Goal: Information Seeking & Learning: Learn about a topic

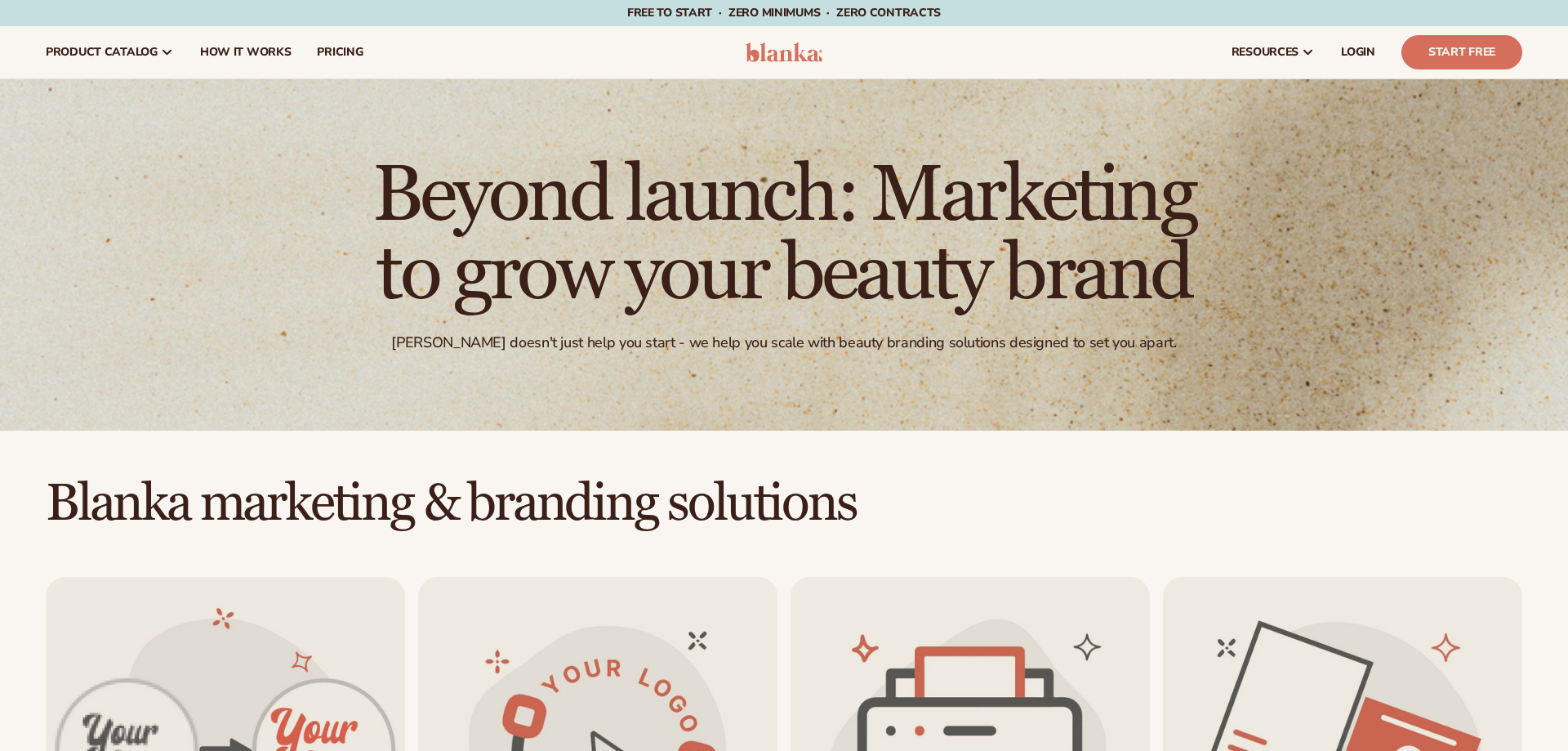
scroll to position [417, 0]
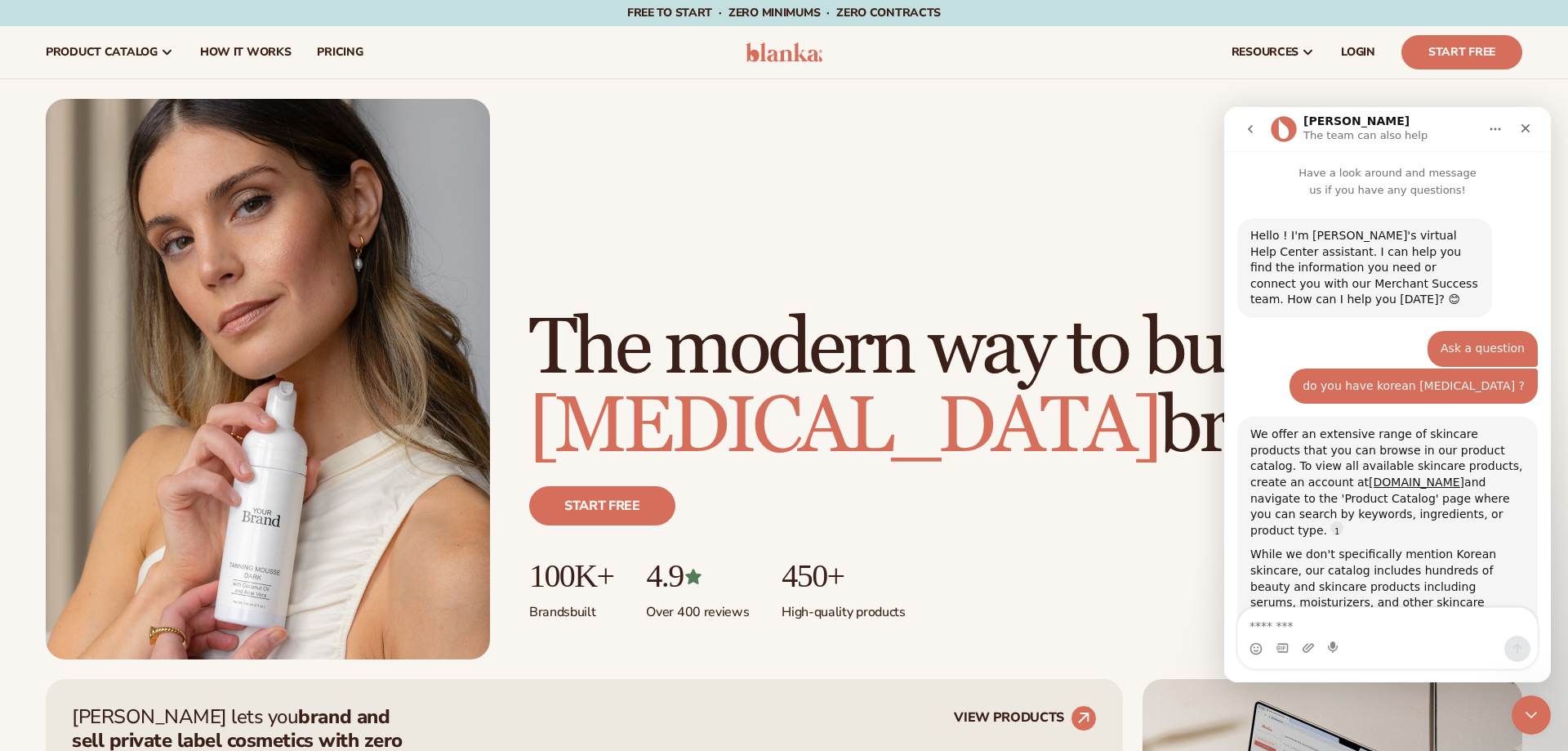
scroll to position [552, 0]
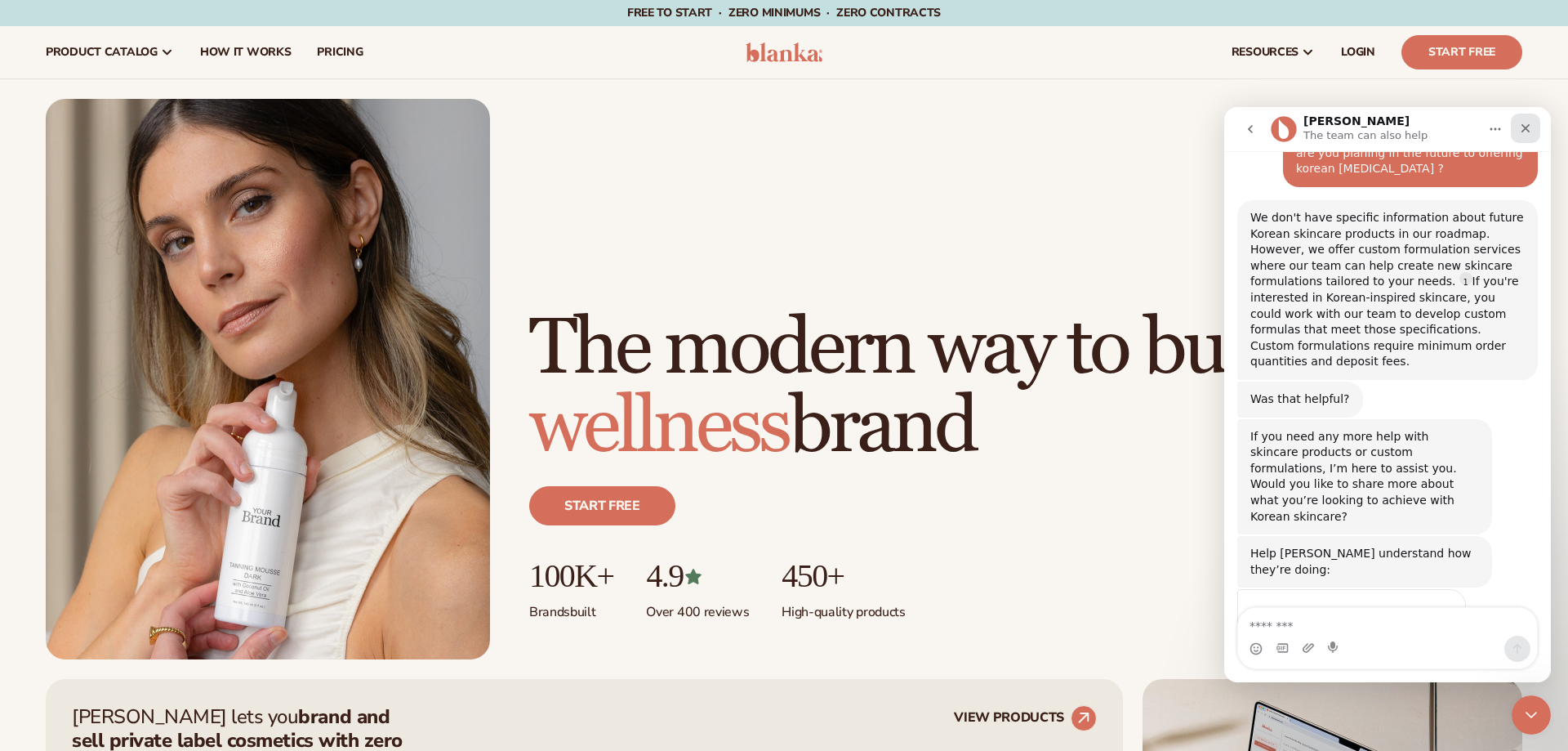
click at [1527, 132] on icon "Close" at bounding box center [1525, 127] width 13 height 13
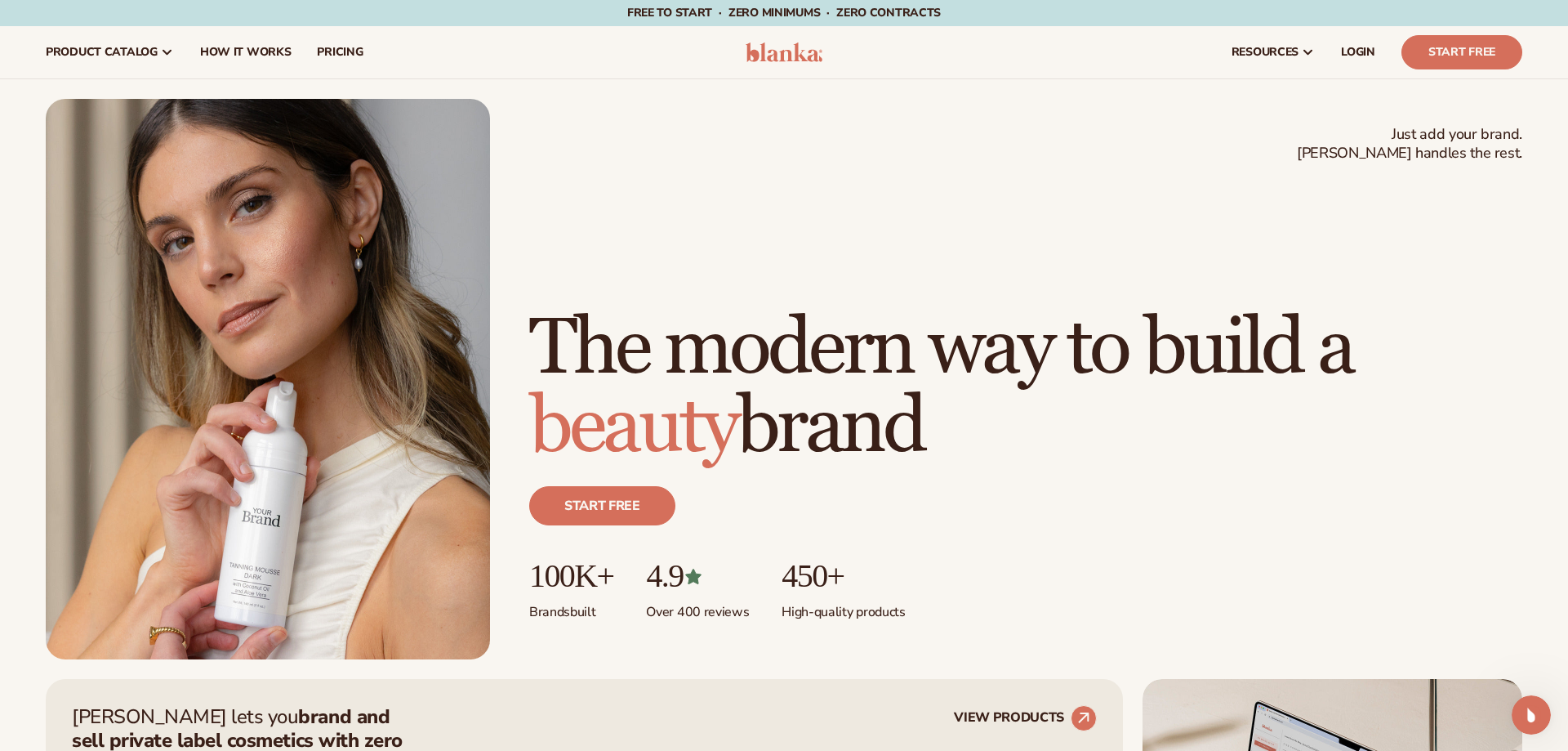
scroll to position [551, 0]
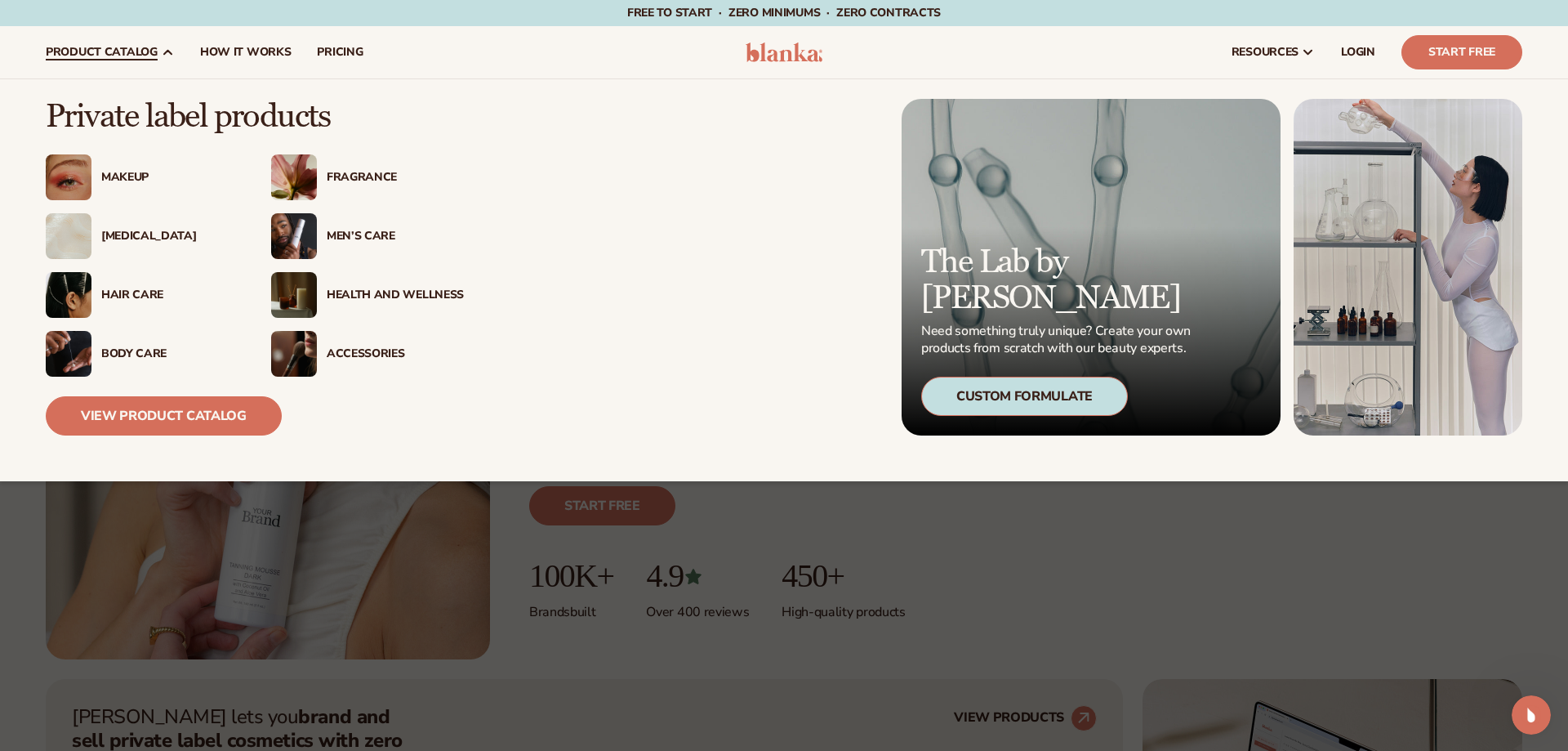
click at [147, 243] on div "[MEDICAL_DATA]" at bounding box center [170, 237] width 137 height 14
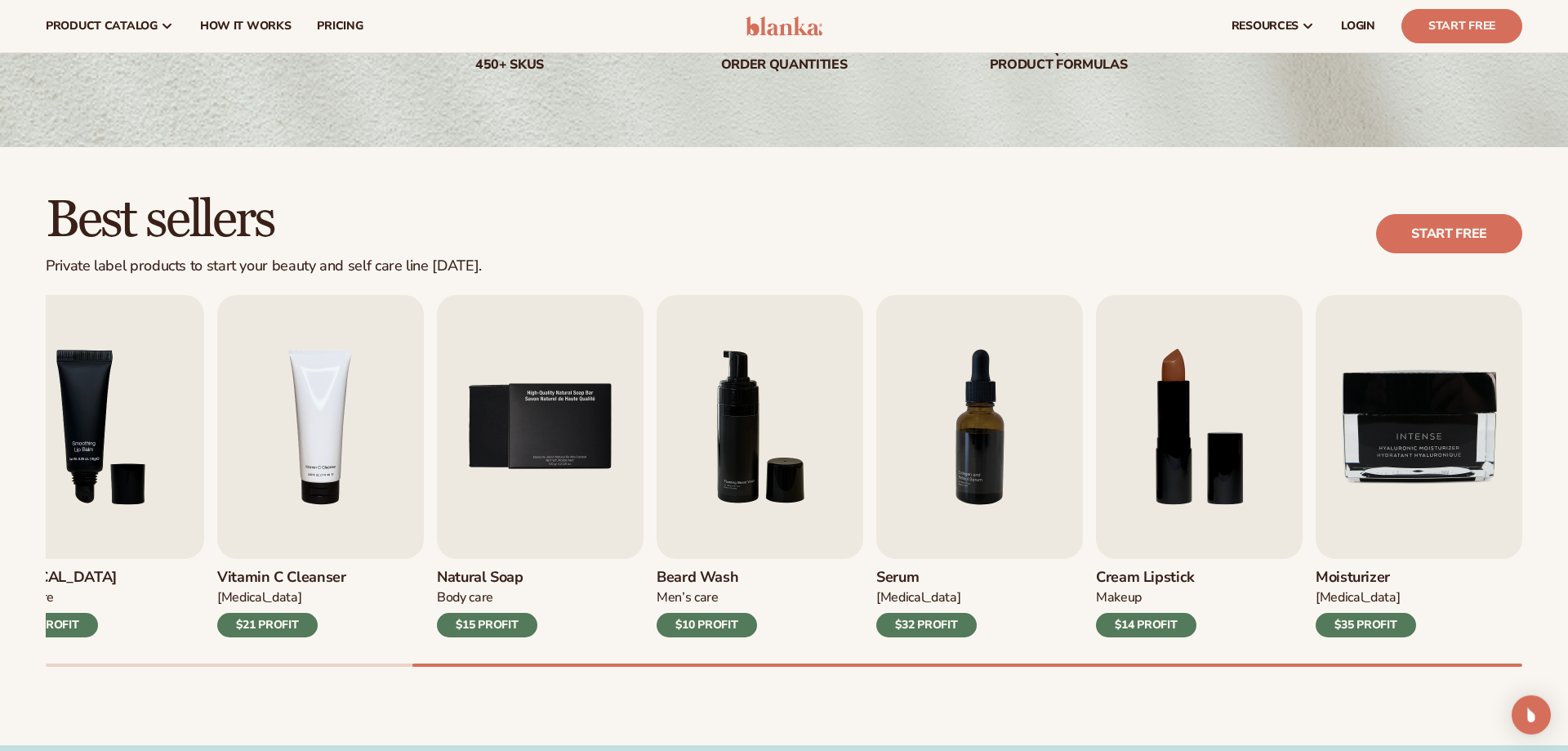
scroll to position [250, 0]
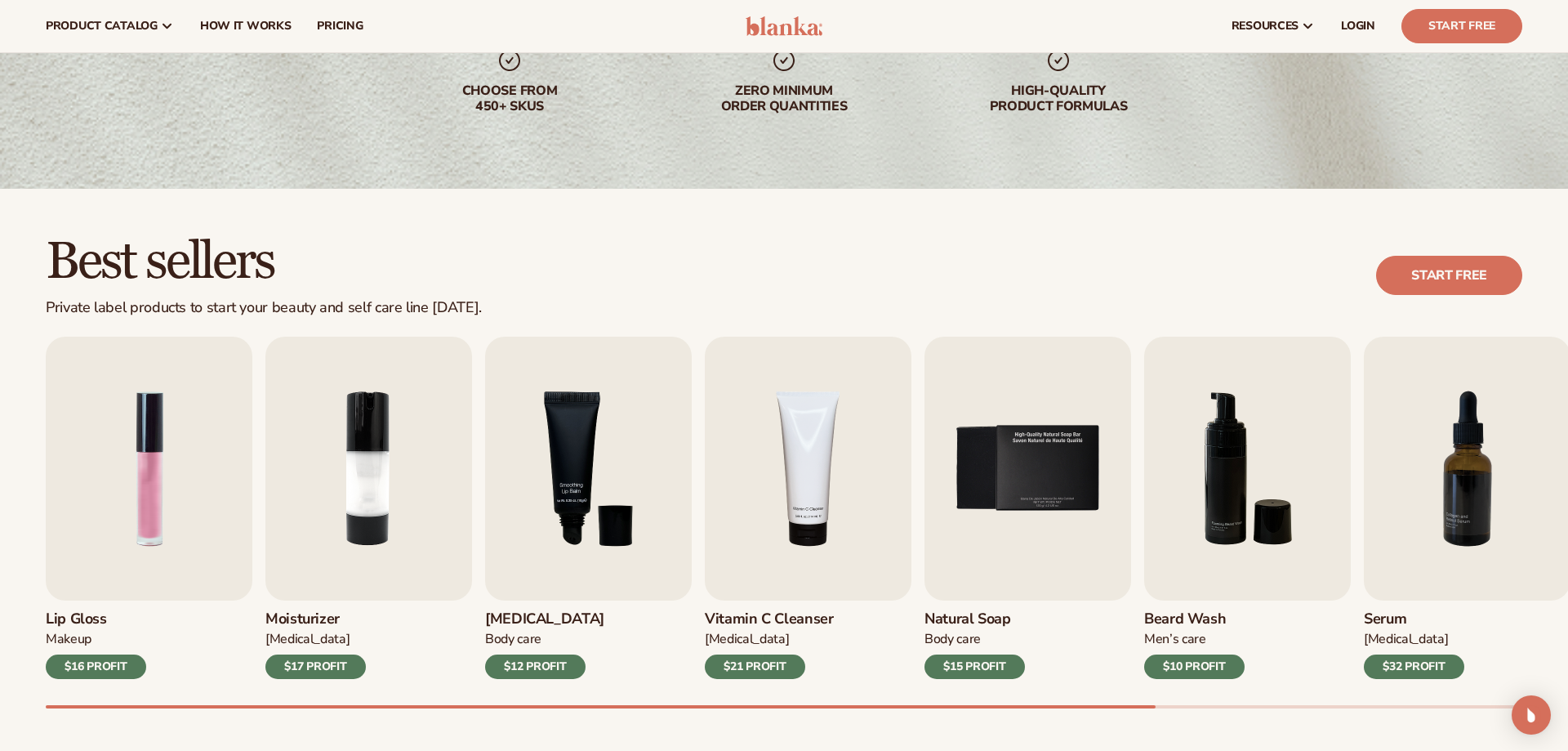
click at [98, 729] on div "Best sellers Private label products to start your beauty and self care line tod…" at bounding box center [784, 488] width 1568 height 598
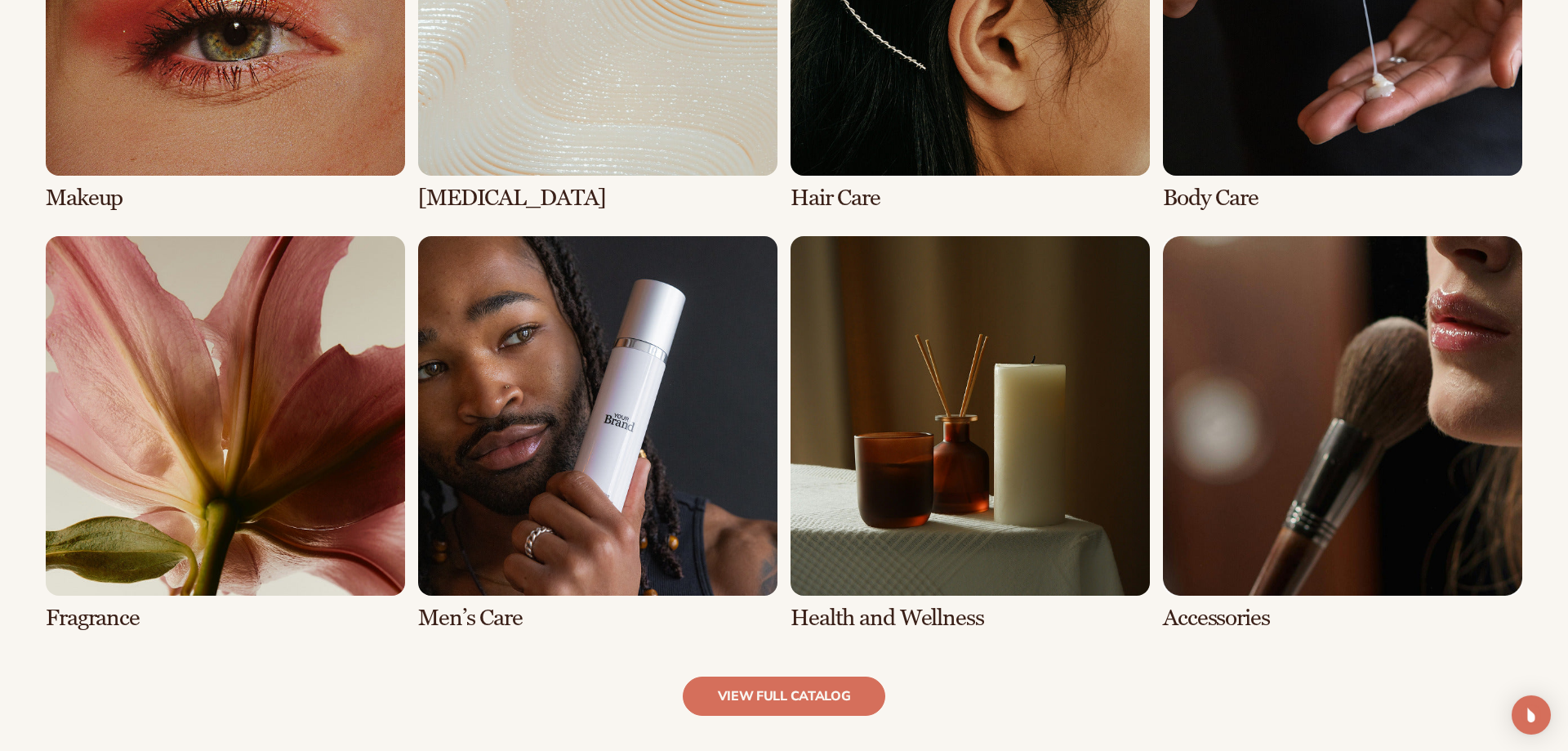
scroll to position [1417, 0]
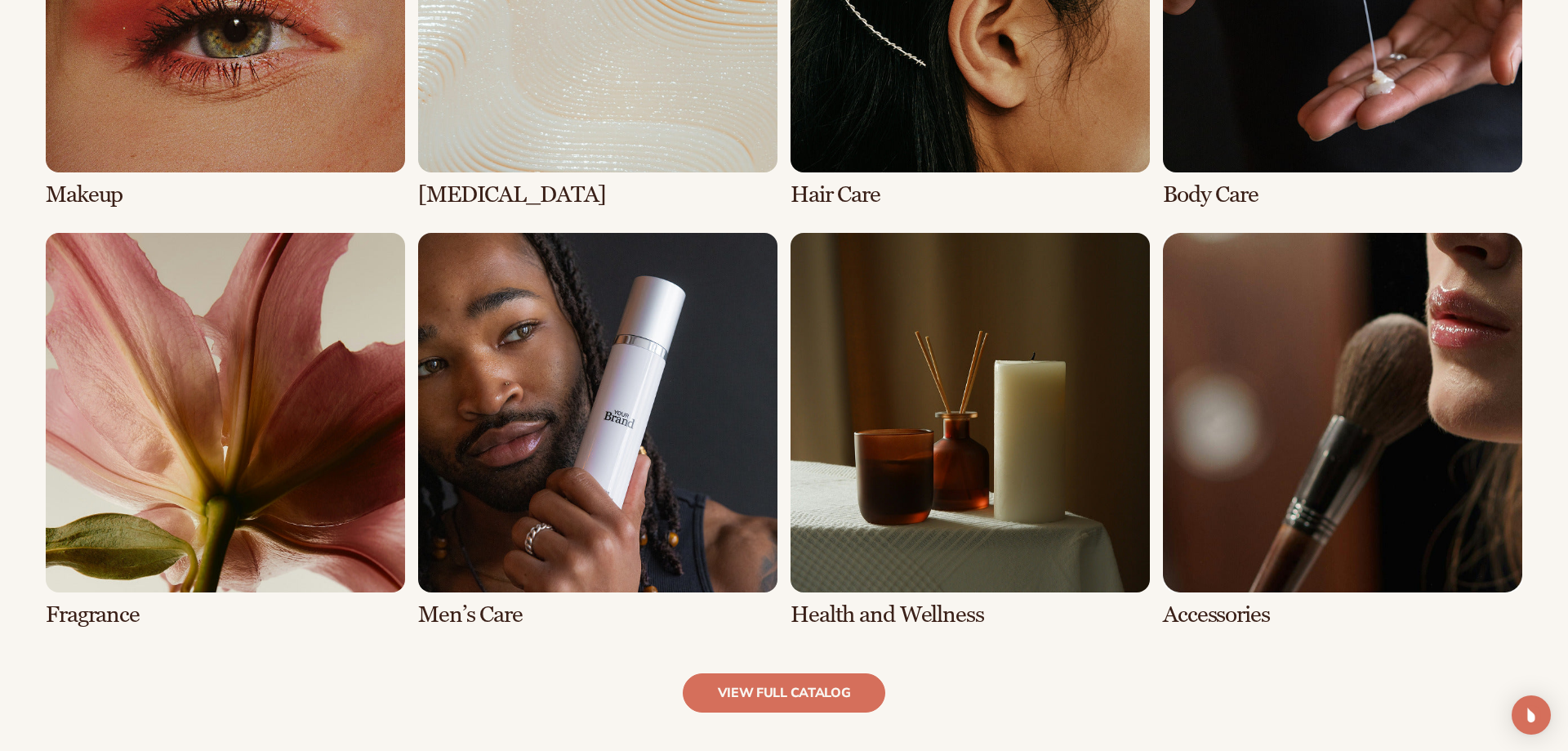
click at [613, 331] on link "6 / 8" at bounding box center [598, 430] width 360 height 395
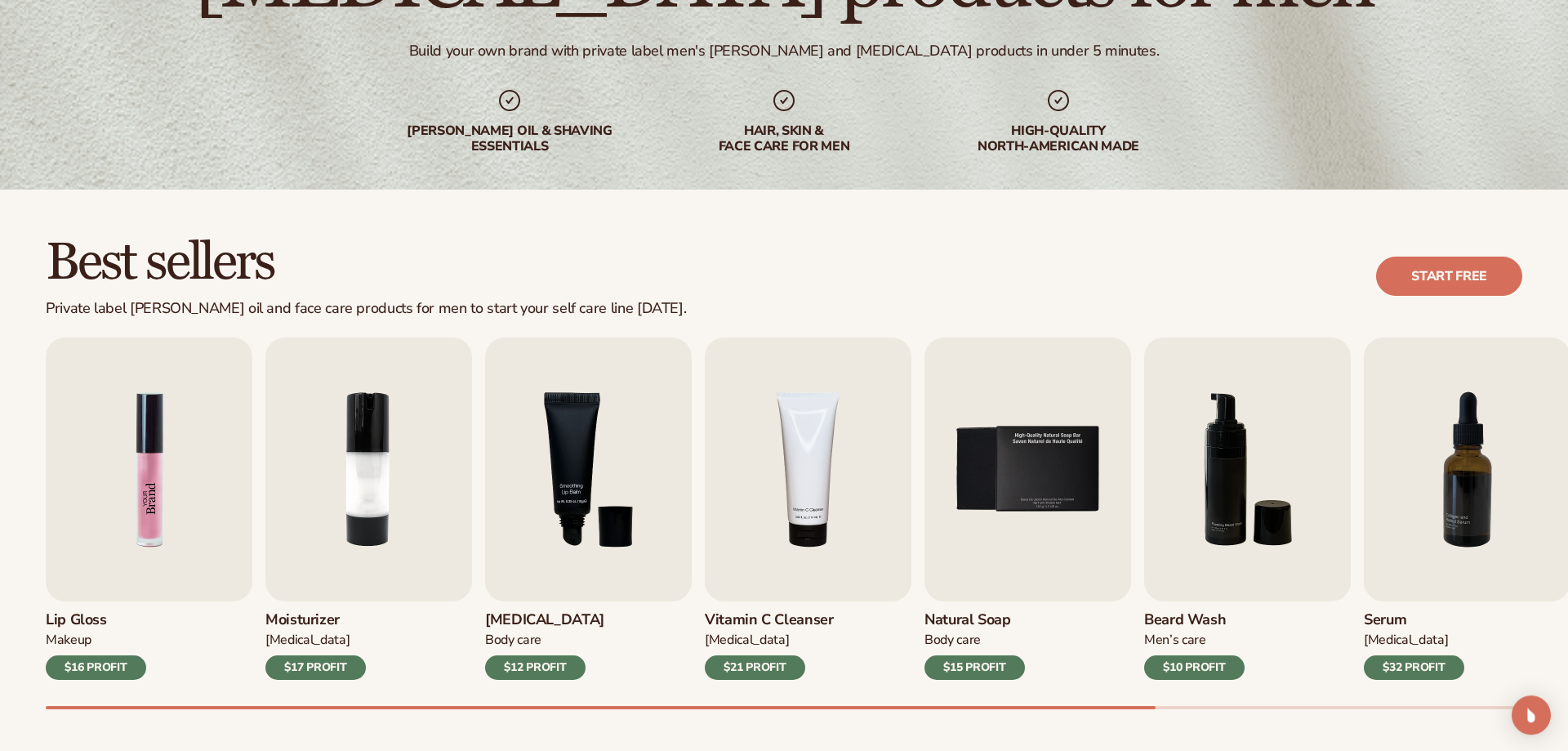
scroll to position [250, 0]
click at [263, 313] on div "Private label beard oil and face care products for men to start your self care …" at bounding box center [366, 308] width 640 height 18
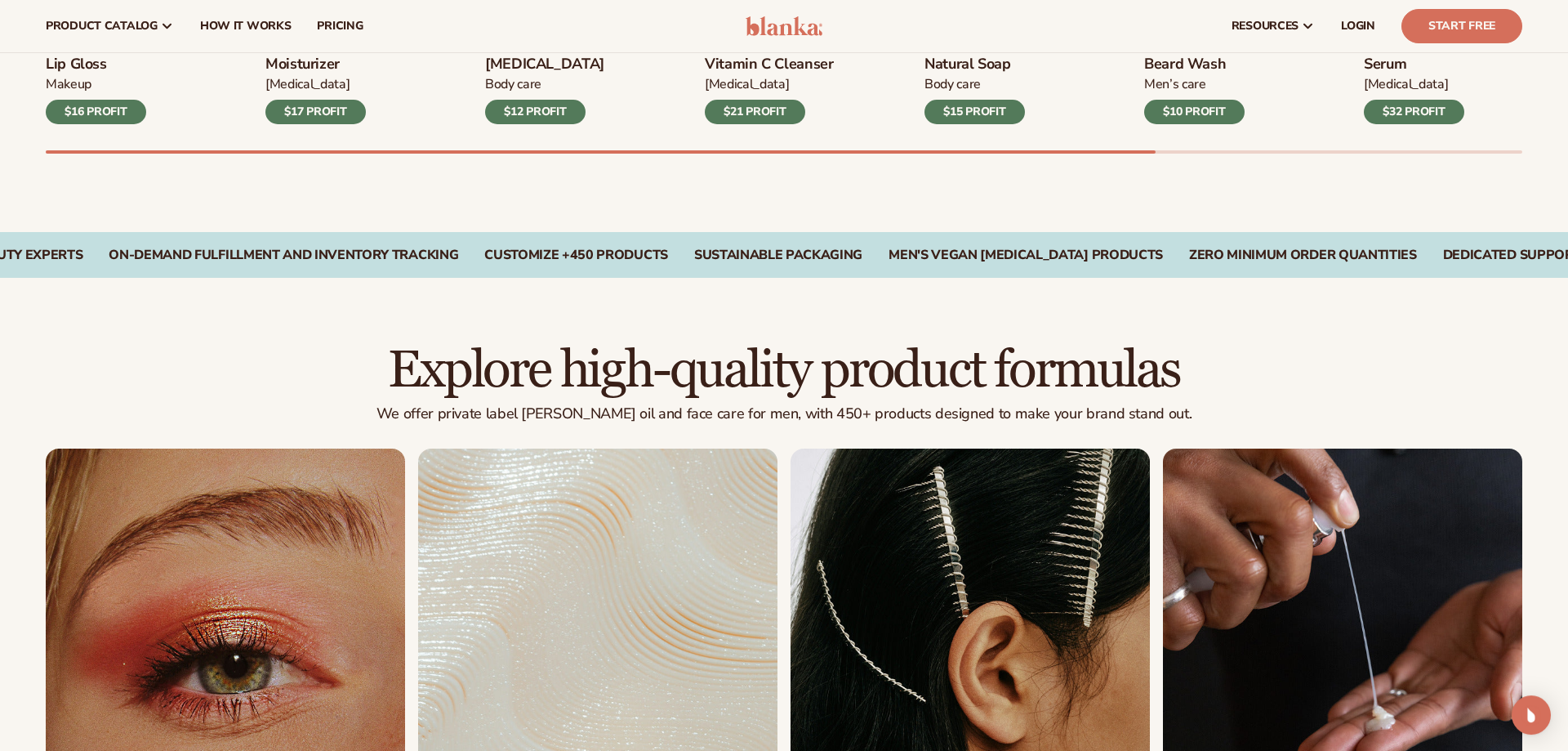
scroll to position [333, 0]
